Goal: Transaction & Acquisition: Purchase product/service

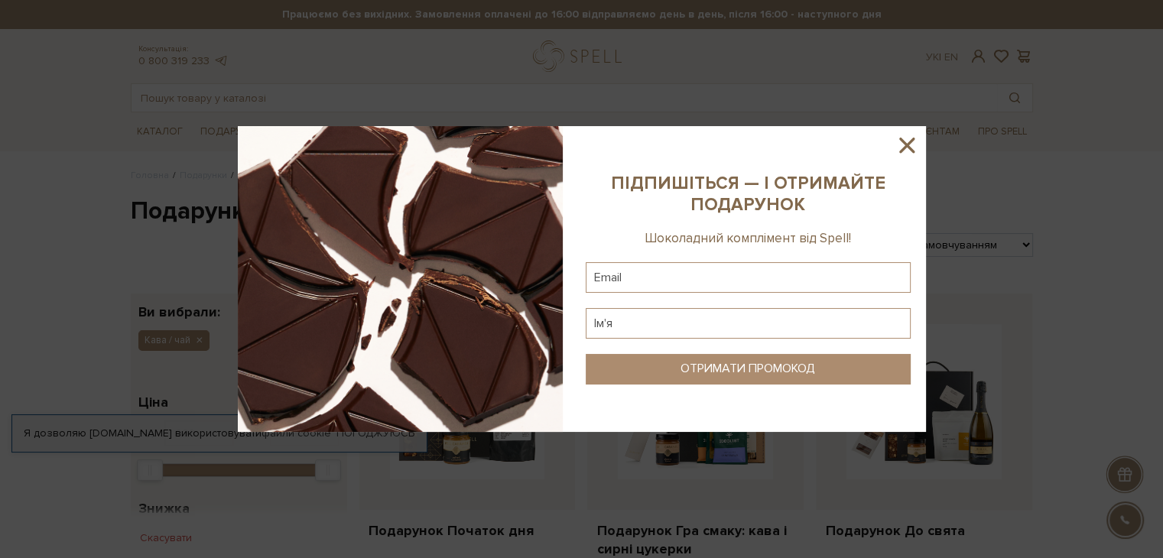
click at [908, 142] on icon at bounding box center [907, 145] width 26 height 26
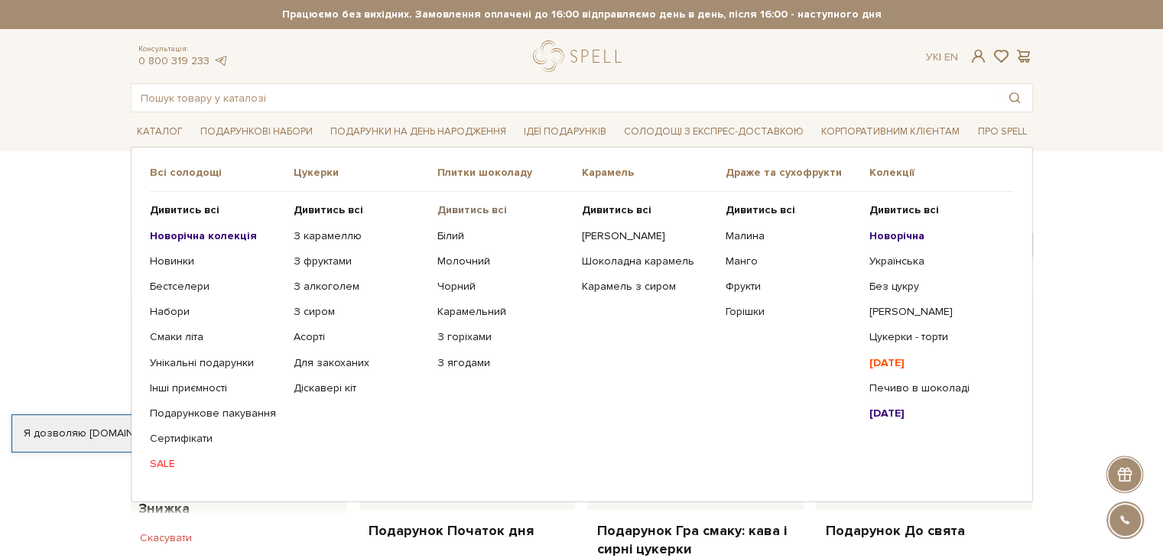
click at [494, 209] on b "Дивитись всі" at bounding box center [473, 209] width 70 height 13
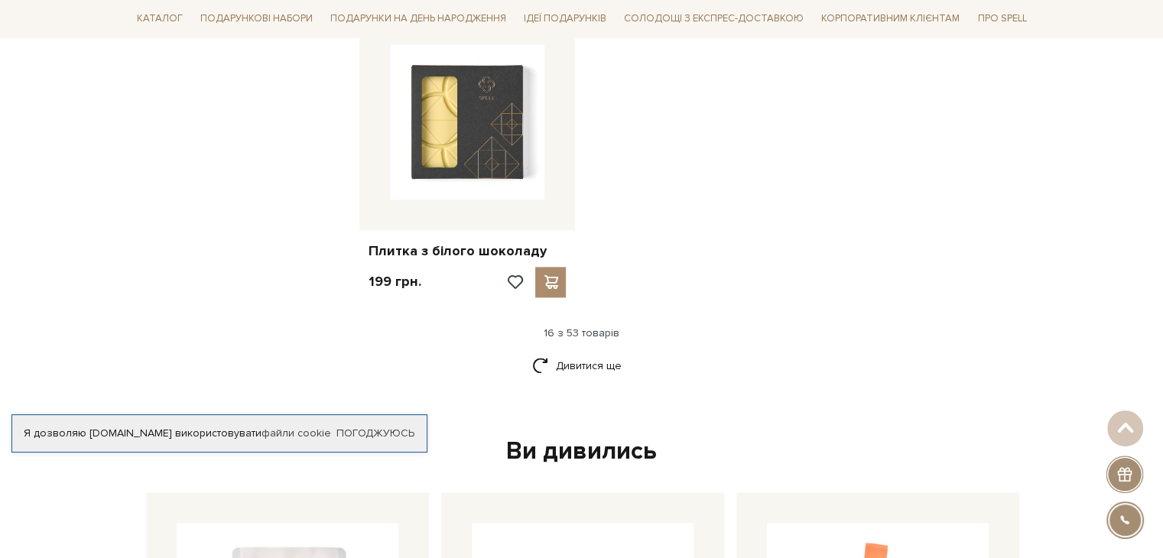
scroll to position [2026, 0]
click at [572, 351] on link "Дивитися ще" at bounding box center [581, 364] width 99 height 27
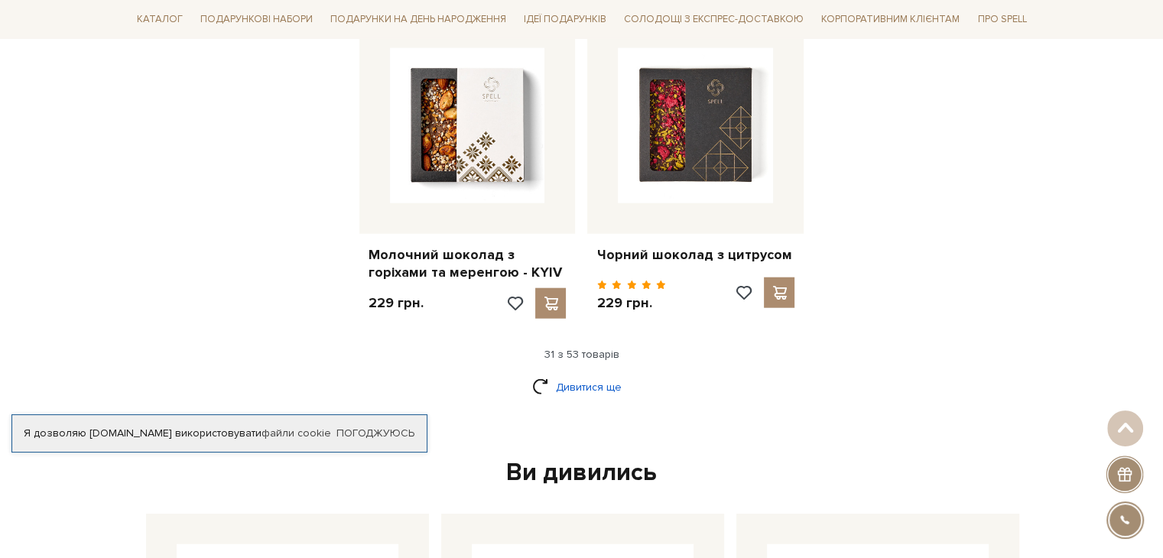
scroll to position [3687, 0]
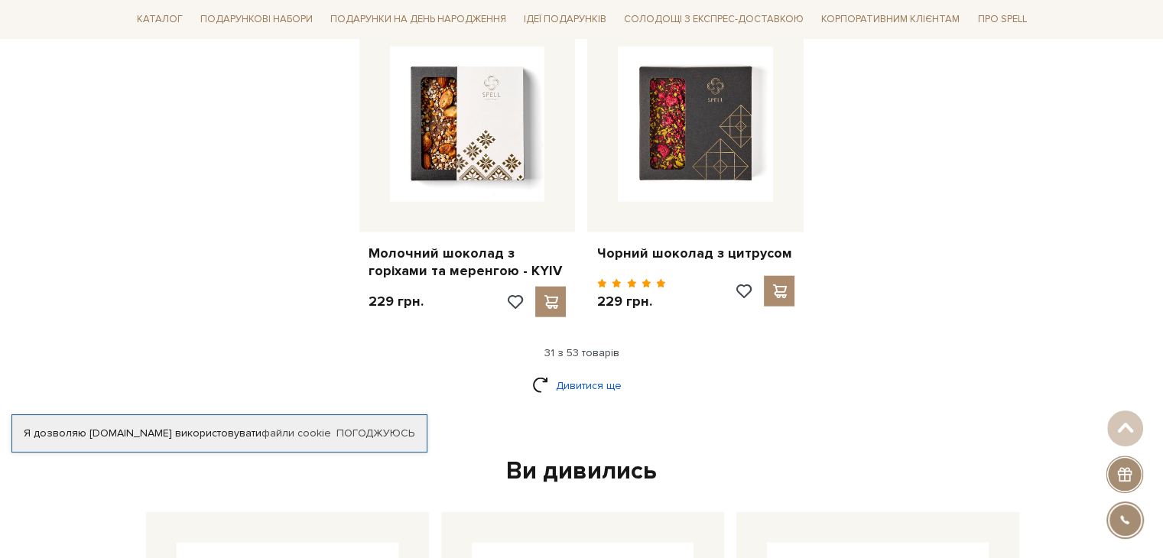
click at [581, 373] on link "Дивитися ще" at bounding box center [581, 386] width 99 height 27
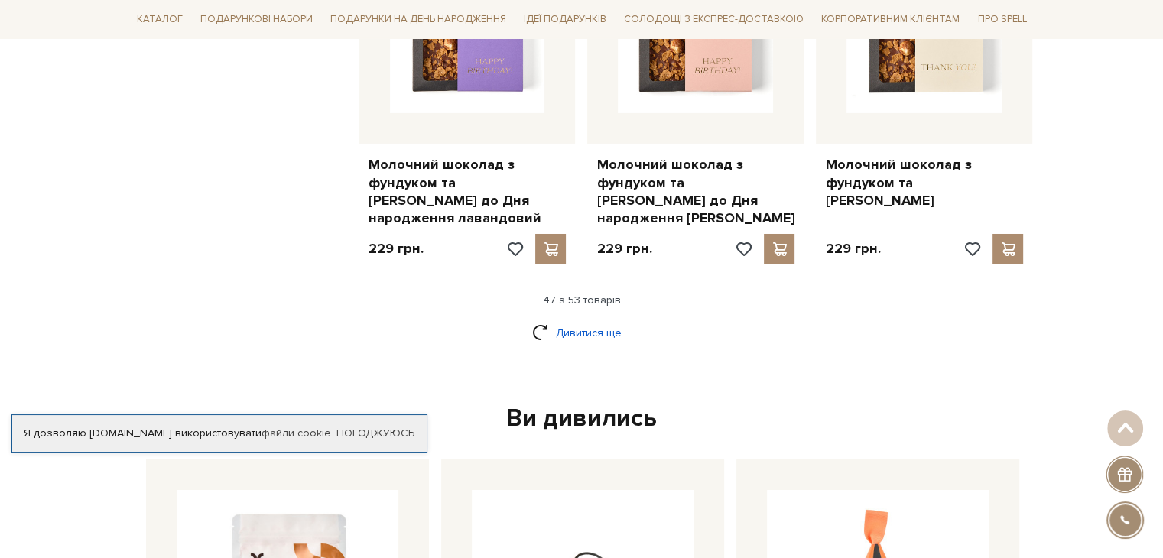
scroll to position [5486, 0]
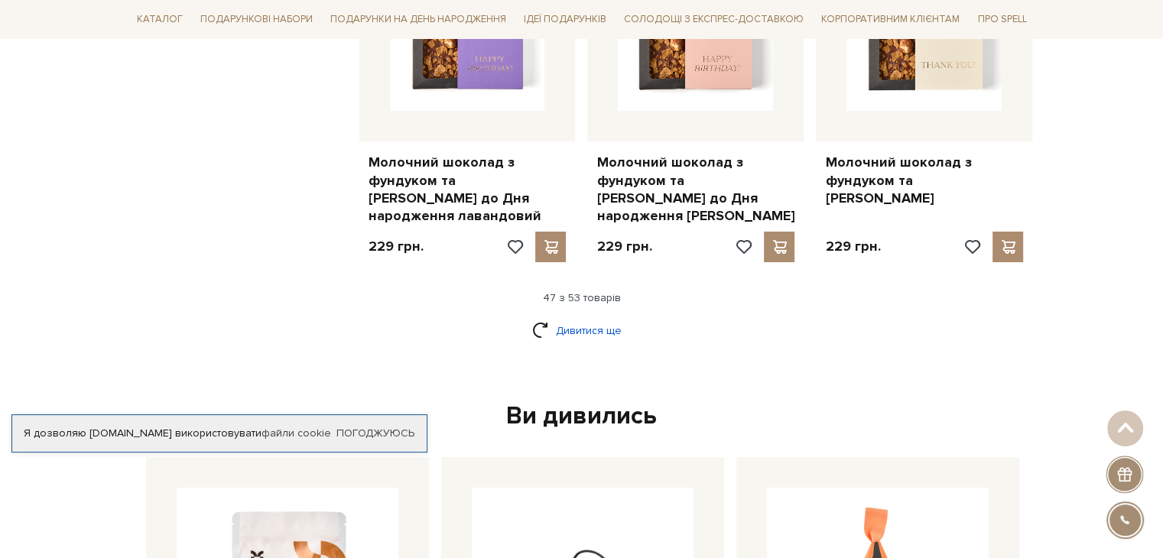
click at [578, 317] on link "Дивитися ще" at bounding box center [581, 330] width 99 height 27
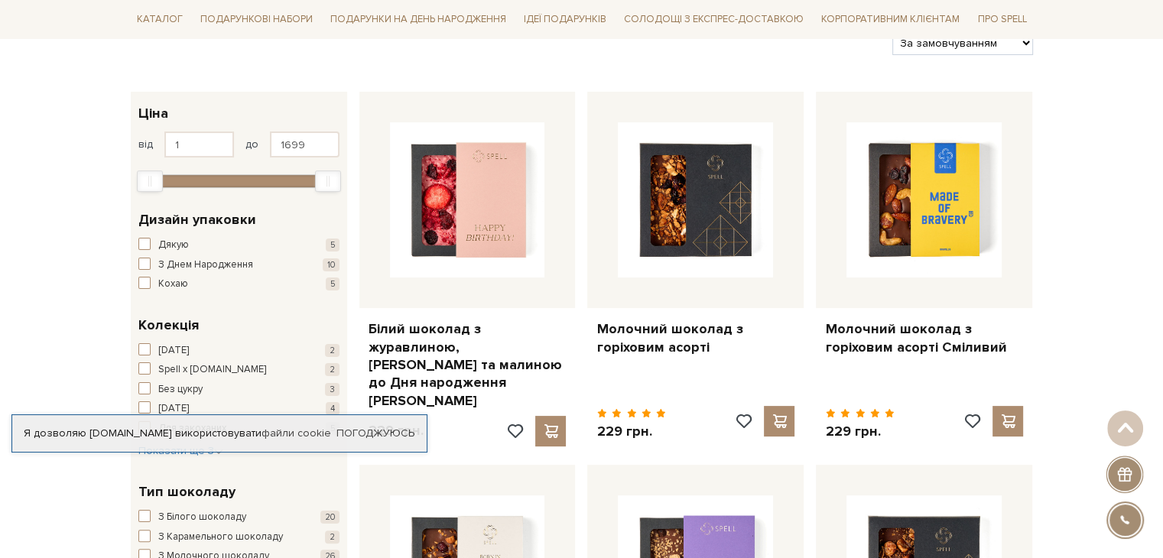
scroll to position [0, 0]
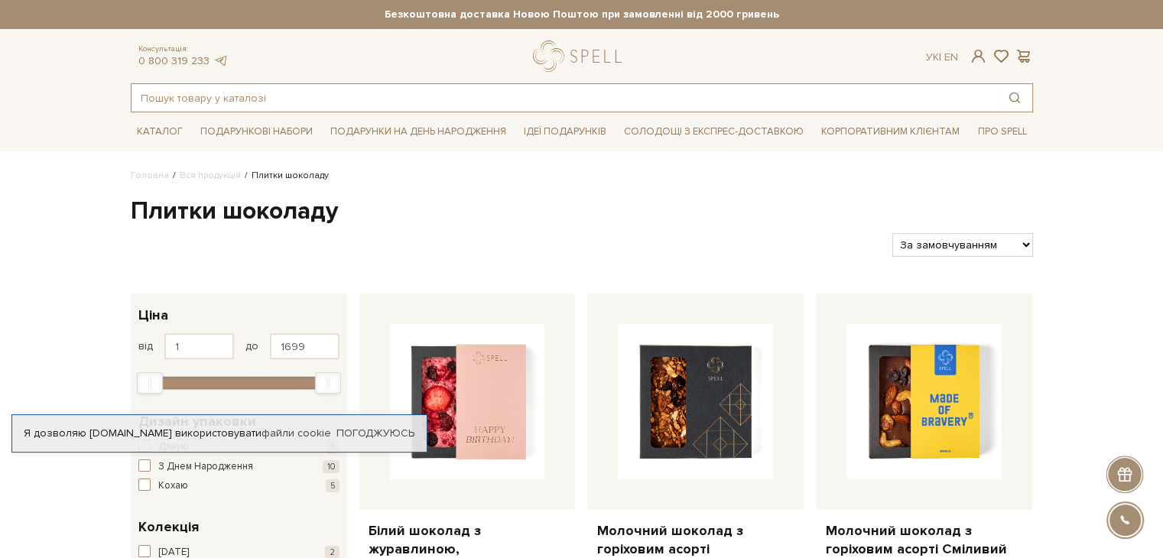
click at [288, 92] on input "text" at bounding box center [565, 98] width 866 height 28
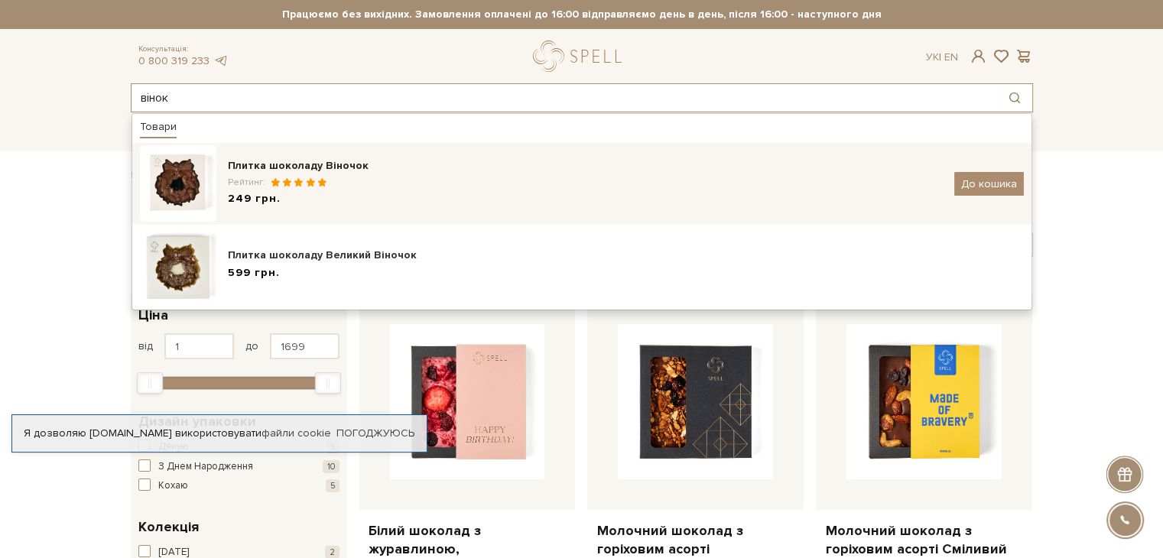
type input "вінок"
click at [197, 183] on img at bounding box center [178, 183] width 76 height 76
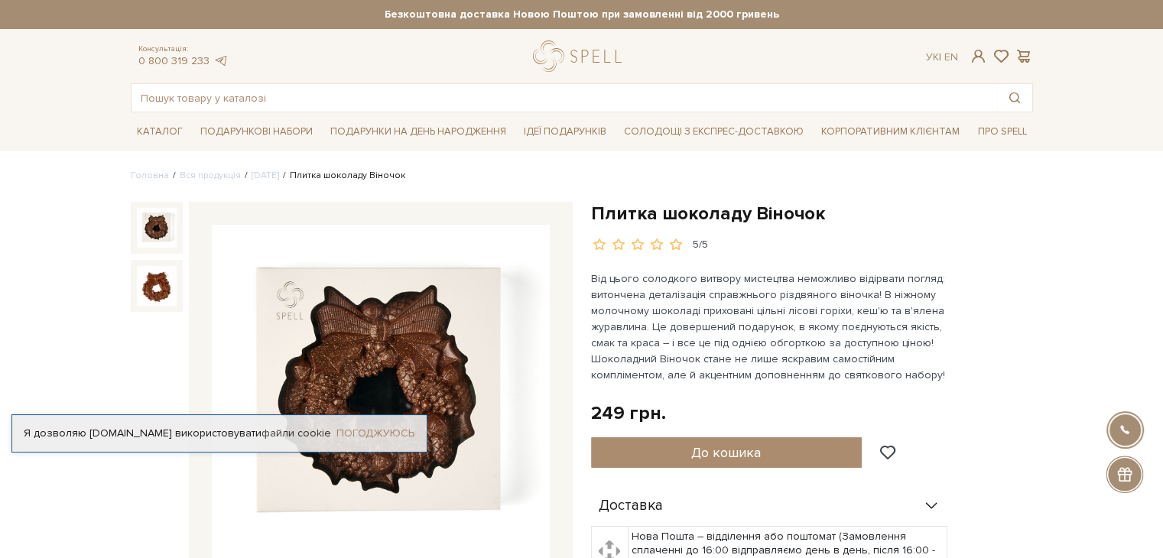
click at [372, 429] on link "Погоджуюсь" at bounding box center [376, 434] width 78 height 14
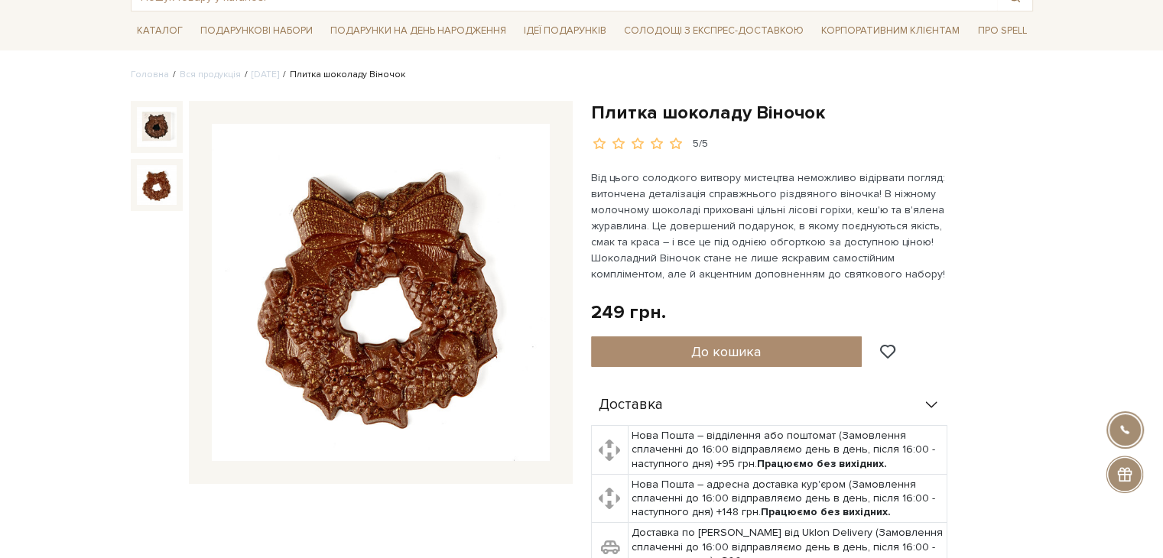
scroll to position [103, 0]
